Goal: Transaction & Acquisition: Book appointment/travel/reservation

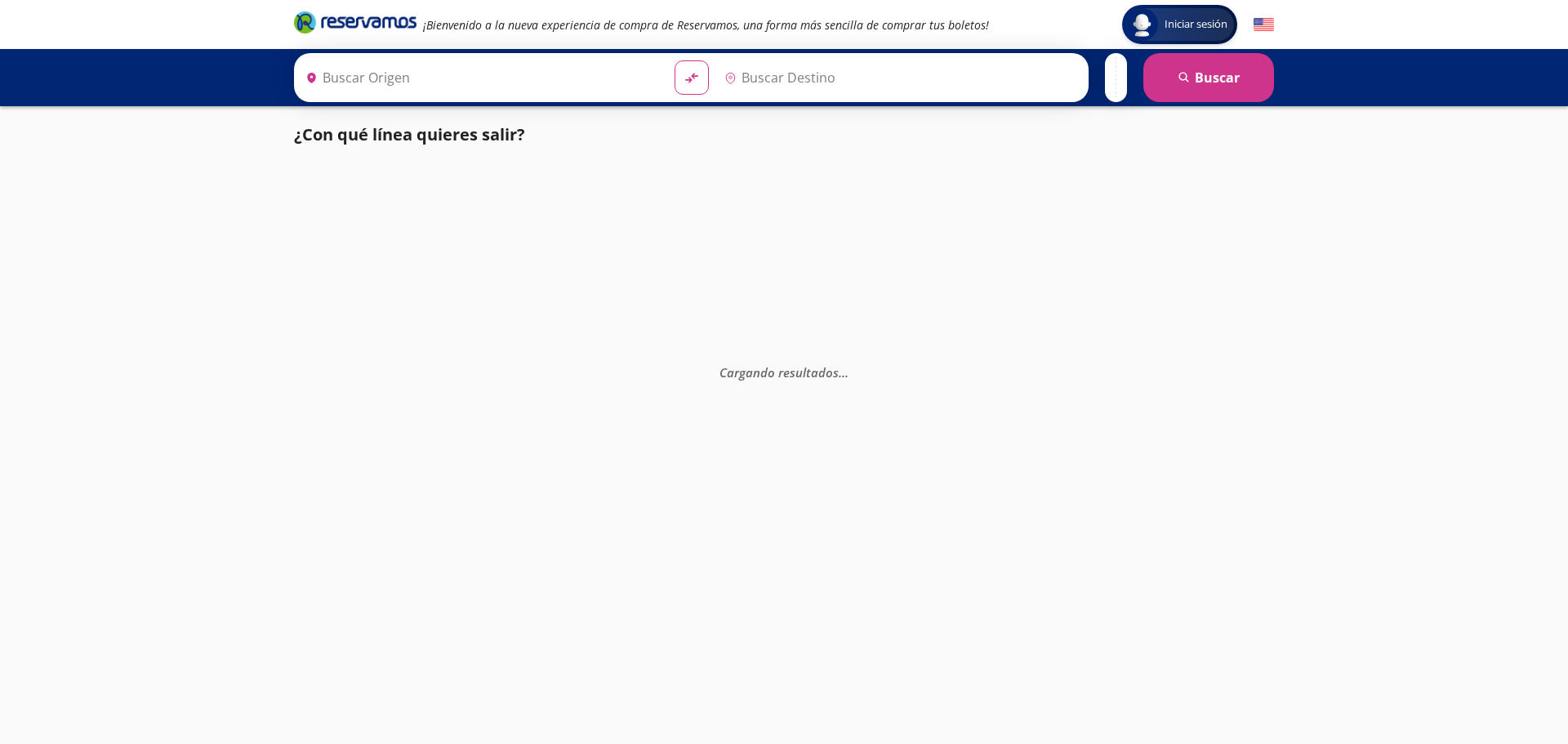
type input "Central Uruapan, Michoacán"
type input "Querétaro, Querétaro"
type input "Central Uruapan, Michoacán"
type input "Querétaro, Querétaro"
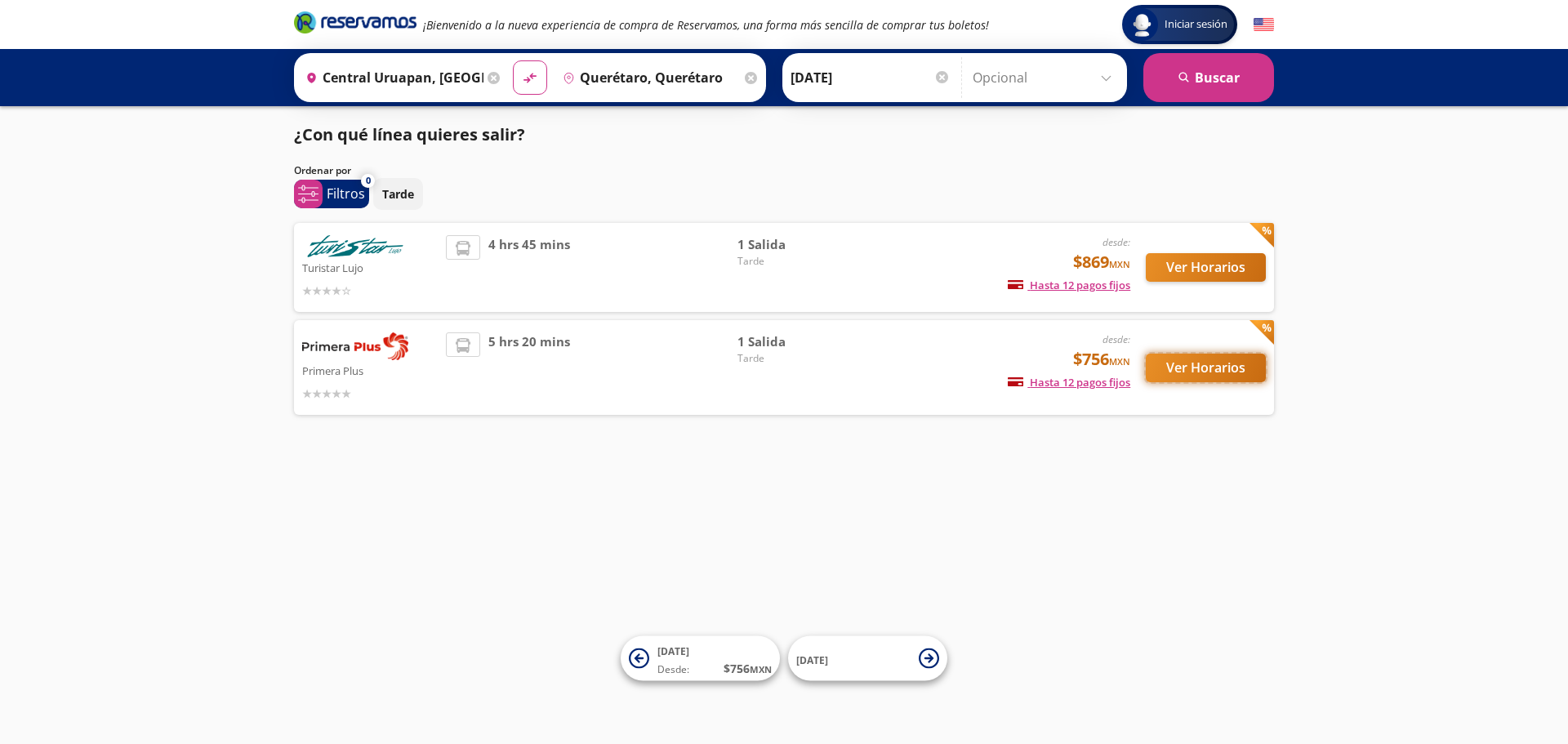
click at [1189, 373] on button "Ver Horarios" at bounding box center [1205, 367] width 120 height 28
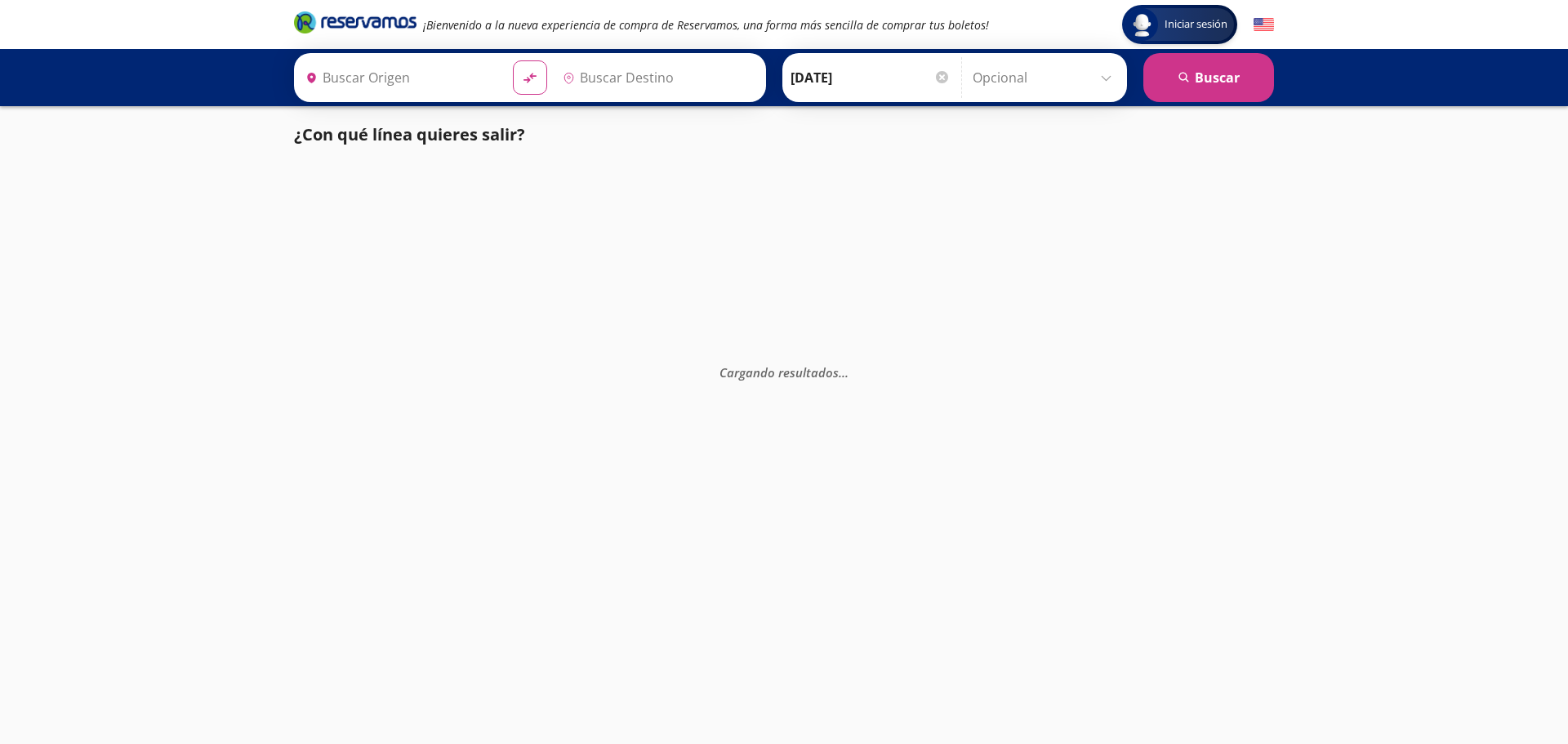
type input "[GEOGRAPHIC_DATA], [GEOGRAPHIC_DATA]"
type input "Uruapan, [GEOGRAPHIC_DATA]"
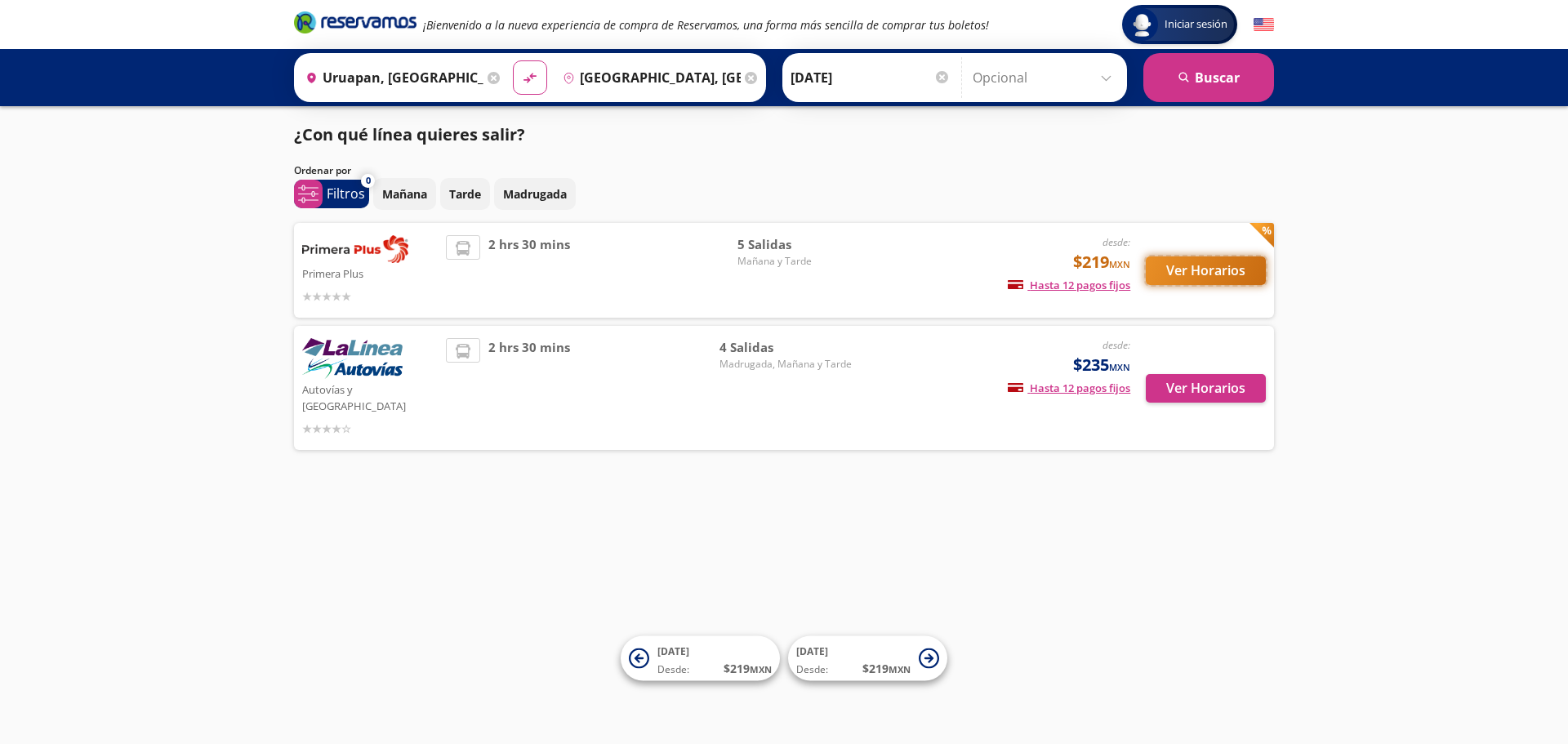
click at [1180, 273] on button "Ver Horarios" at bounding box center [1205, 270] width 120 height 28
click at [1175, 385] on button "Ver Horarios" at bounding box center [1205, 388] width 120 height 28
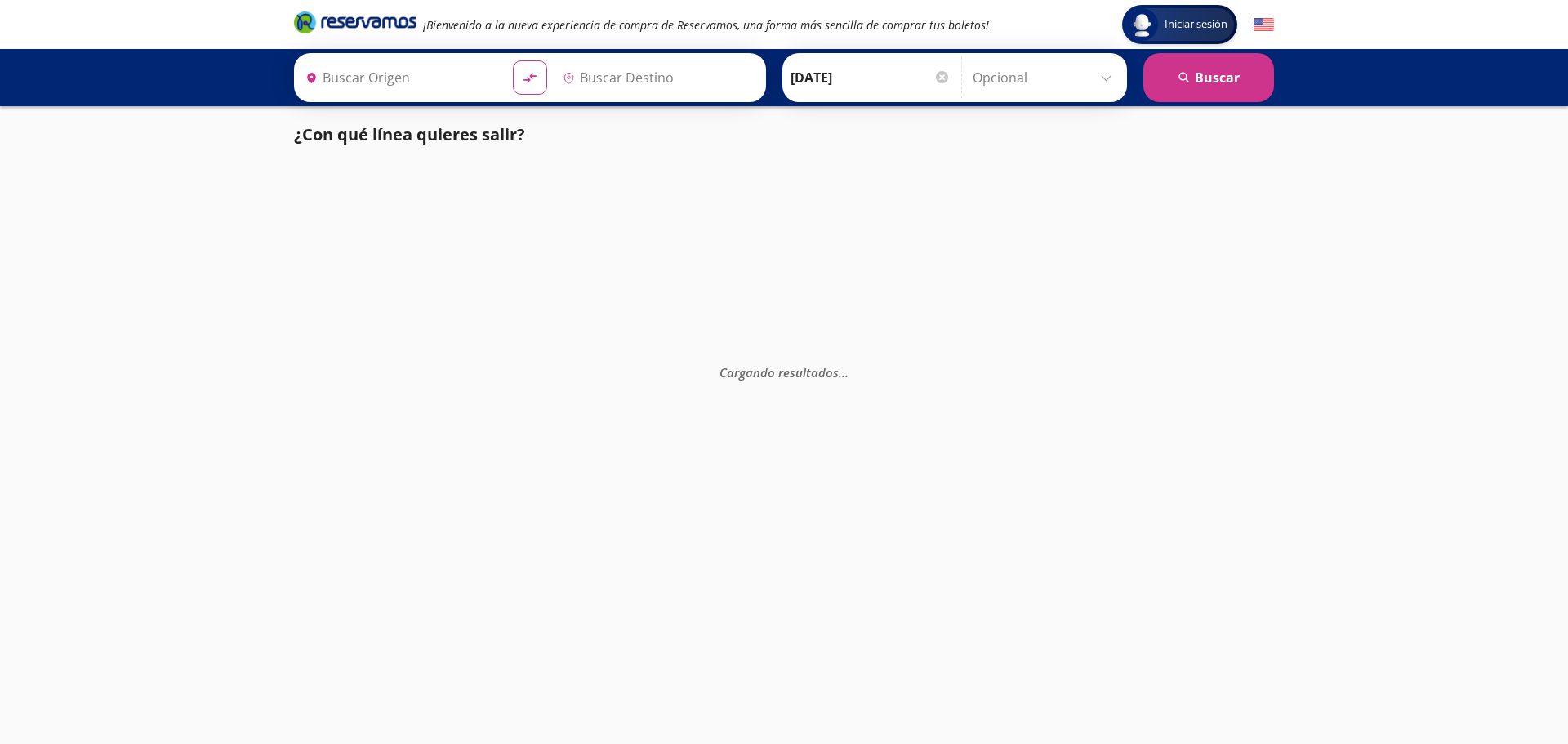
type input "Central Zamora, Michoacán"
type input "La Piedad, Michoacán"
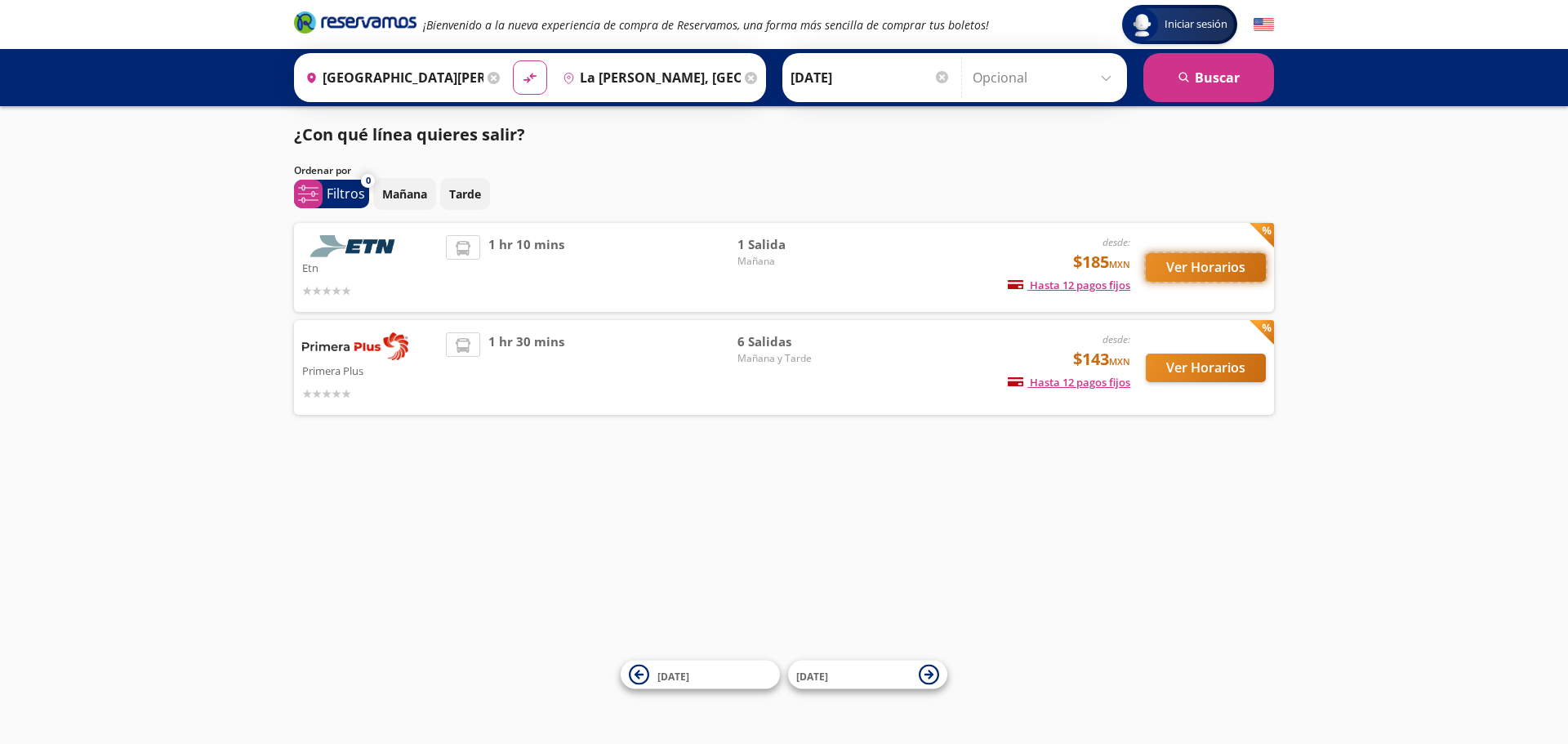
click at [1187, 264] on button "Ver Horarios" at bounding box center [1205, 267] width 120 height 28
click at [1180, 365] on button "Ver Horarios" at bounding box center [1205, 367] width 120 height 28
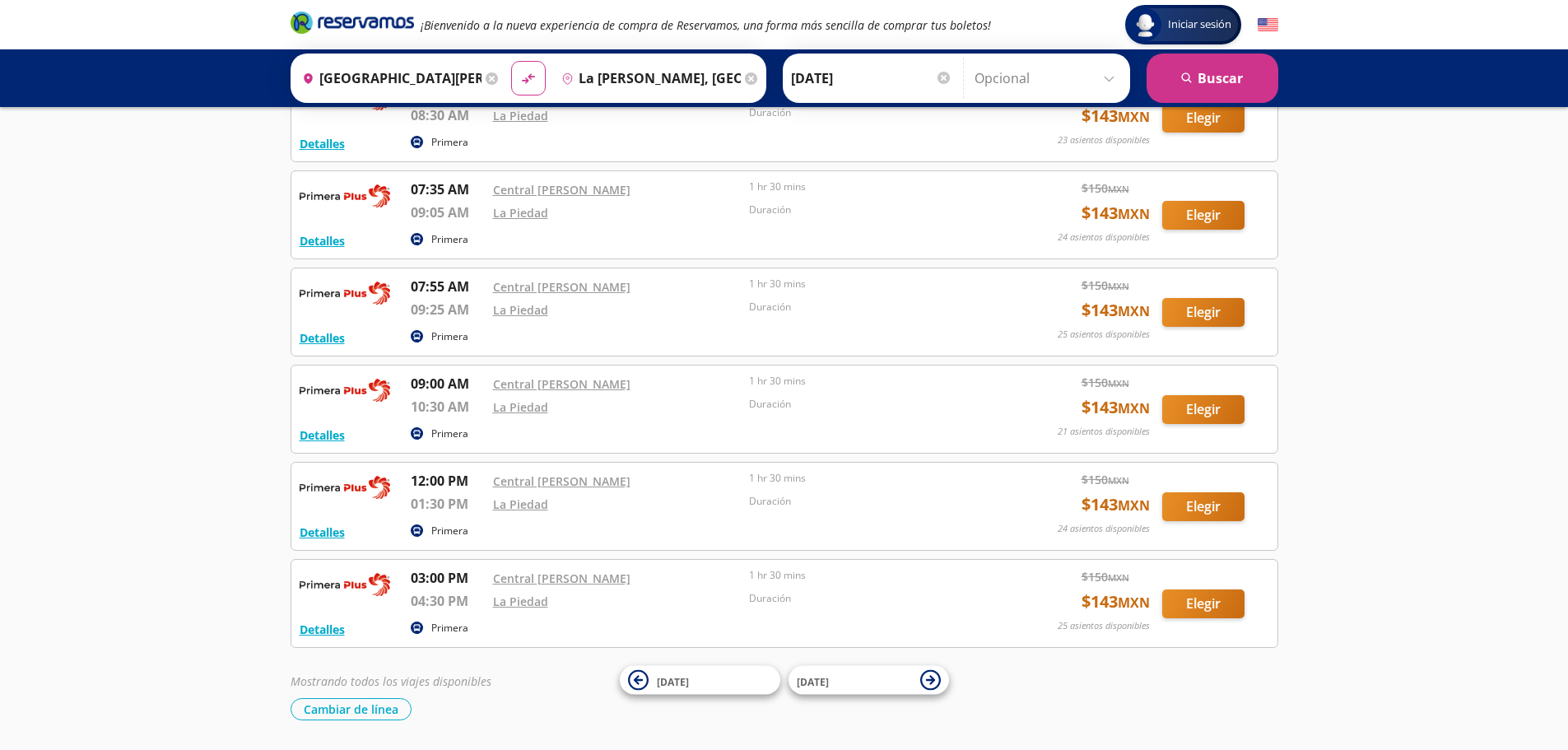
scroll to position [164, 0]
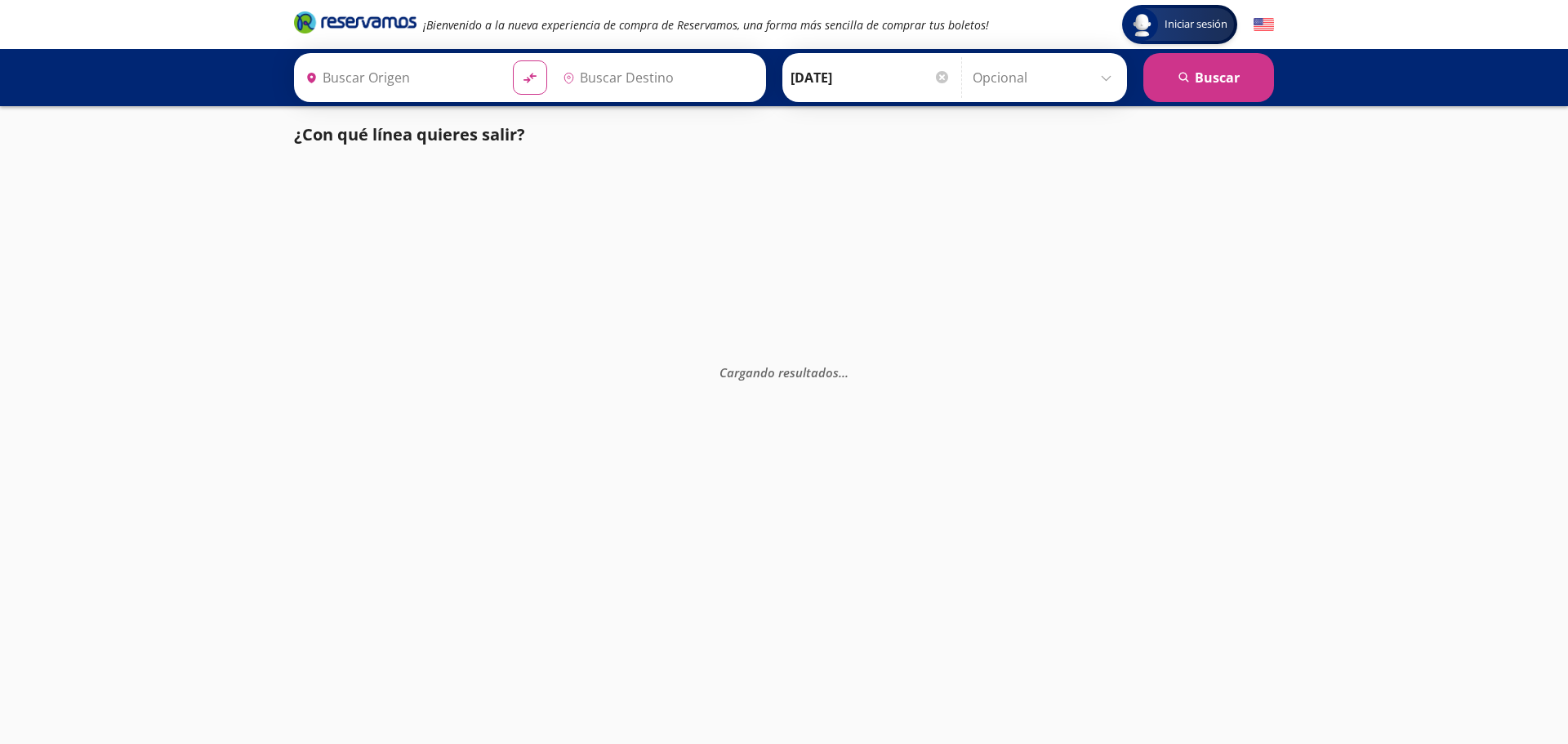
type input "Uruapan, [GEOGRAPHIC_DATA]"
type input "[GEOGRAPHIC_DATA], [GEOGRAPHIC_DATA]"
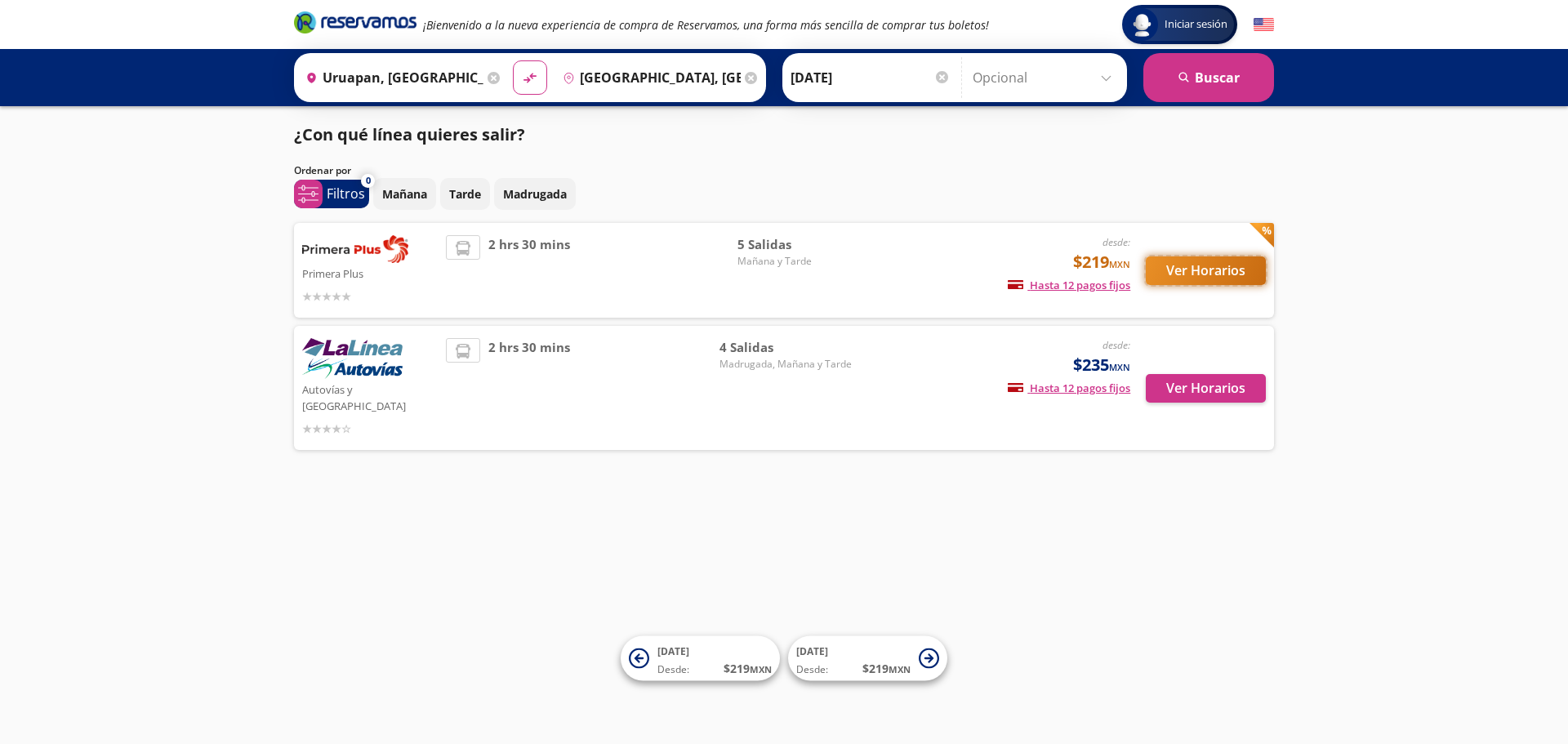
click at [1213, 268] on button "Ver Horarios" at bounding box center [1205, 270] width 120 height 28
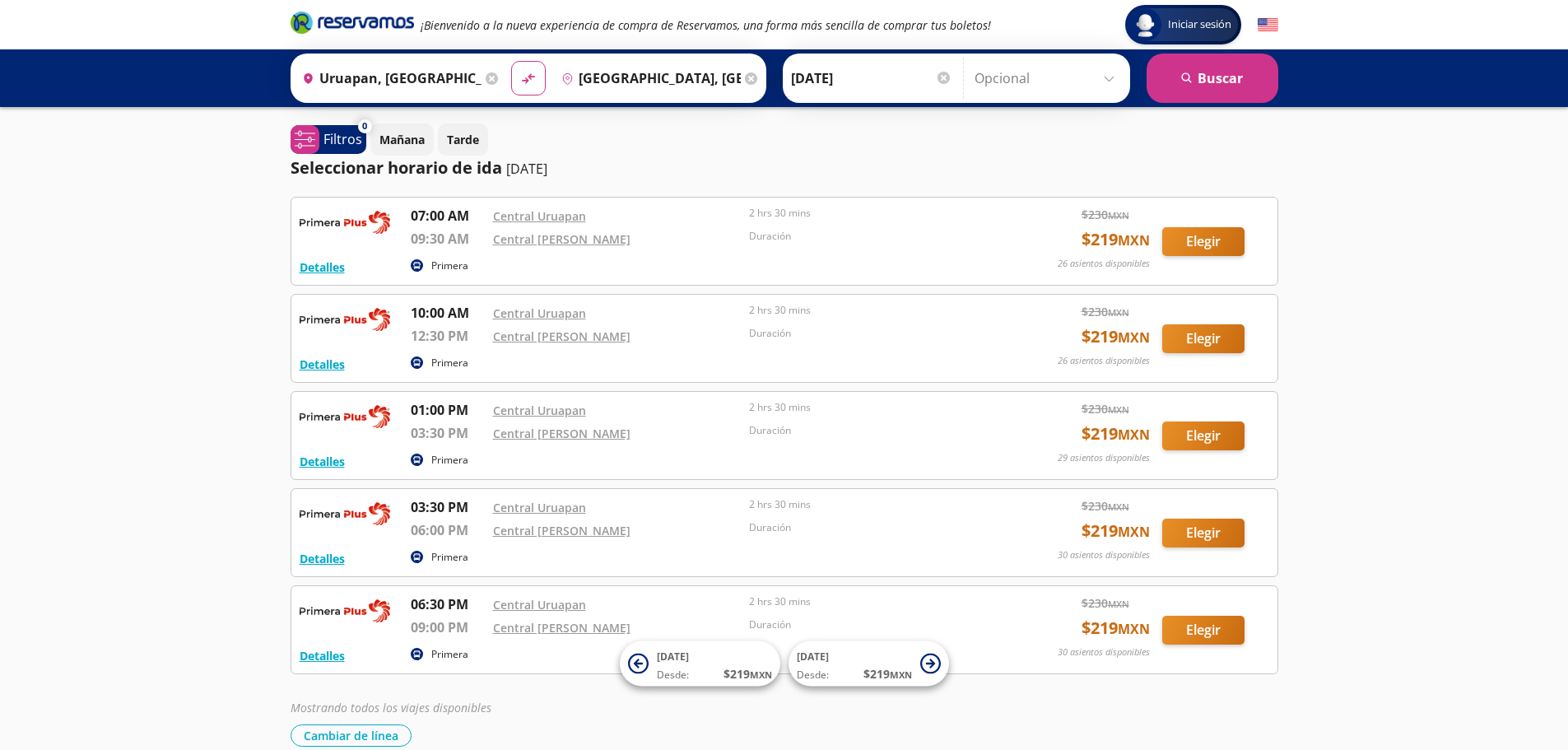
click at [1436, 318] on div "Iniciar sesión Iniciar sesión ¡Bienvenido a la nueva experiencia de compra de R…" at bounding box center [784, 415] width 1568 height 829
click at [1430, 243] on div "Iniciar sesión Iniciar sesión ¡Bienvenido a la nueva experiencia de compra de R…" at bounding box center [784, 415] width 1568 height 829
